Goal: Navigation & Orientation: Go to known website

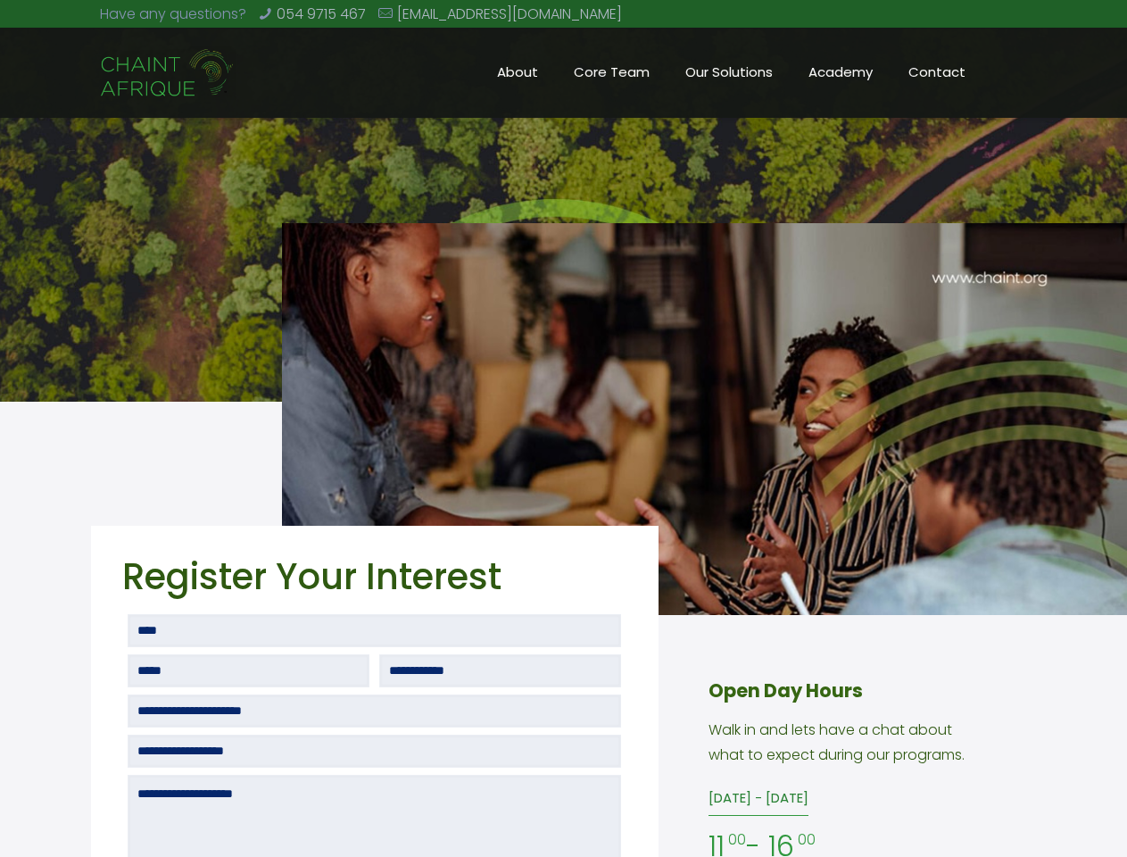
click at [563, 428] on img at bounding box center [704, 419] width 845 height 392
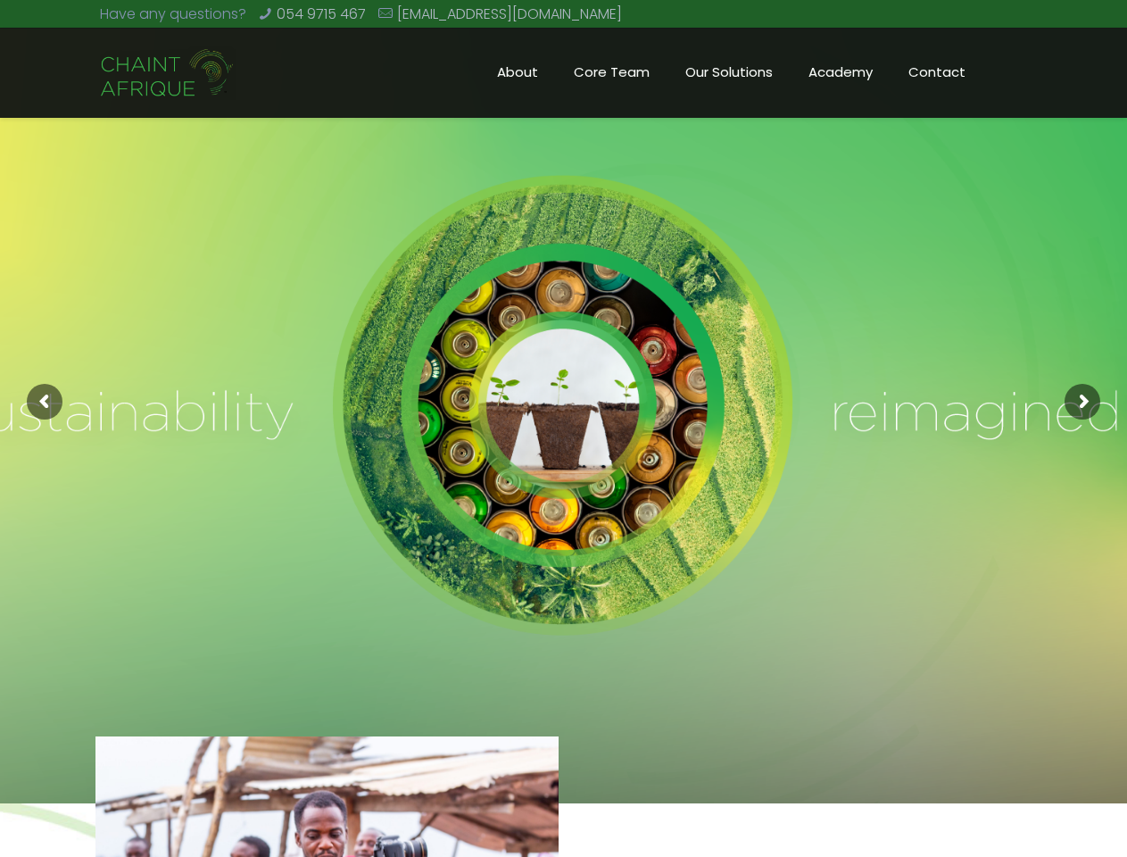
click at [563, 428] on rs-slide at bounding box center [563, 401] width 1127 height 803
click at [45, 402] on rs-arrow at bounding box center [45, 402] width 36 height 36
click at [1083, 402] on rs-arrow at bounding box center [1083, 402] width 36 height 36
